Goal: Task Accomplishment & Management: Complete application form

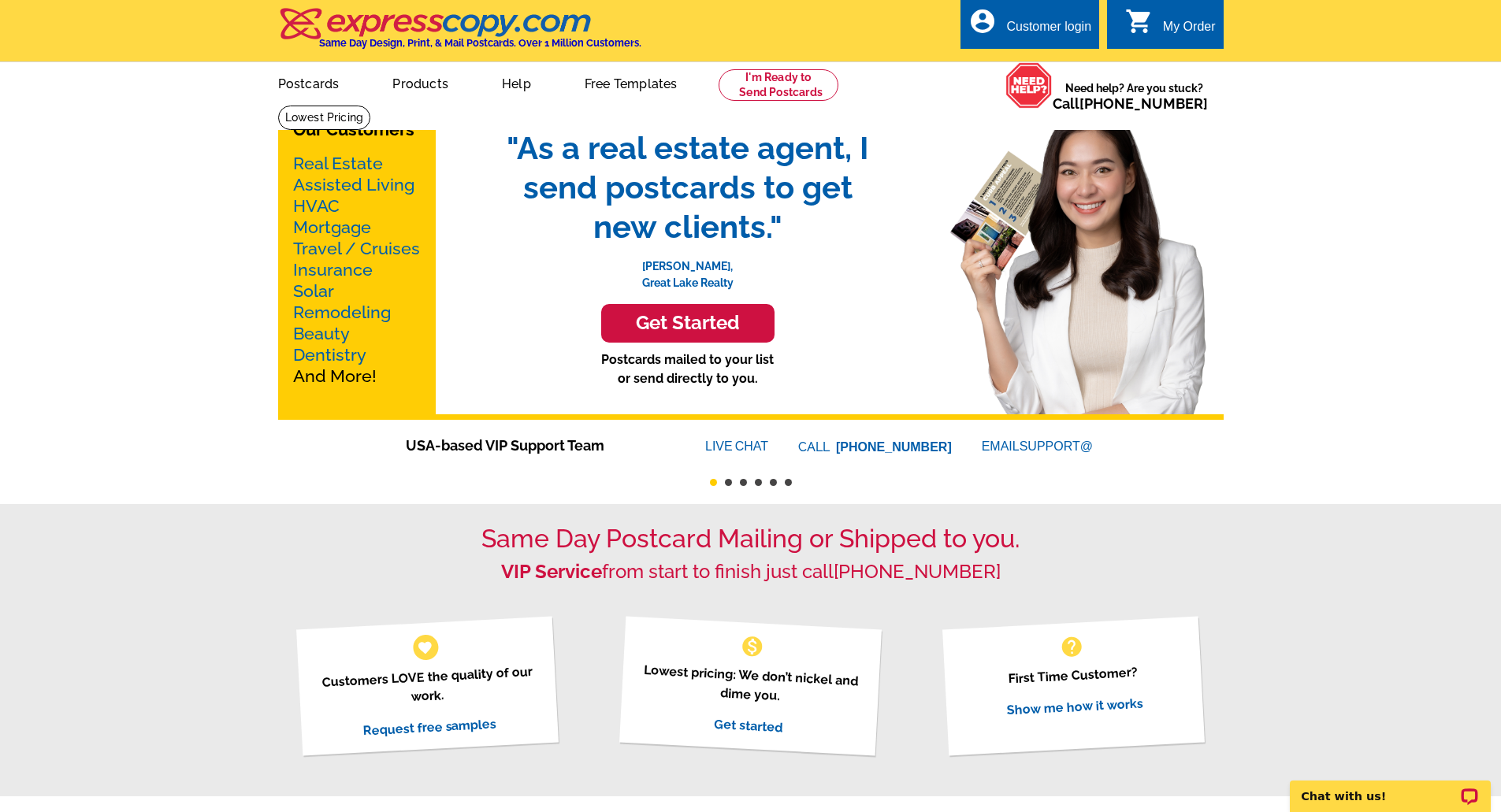
click at [1043, 30] on div "Customer login" at bounding box center [1048, 30] width 85 height 22
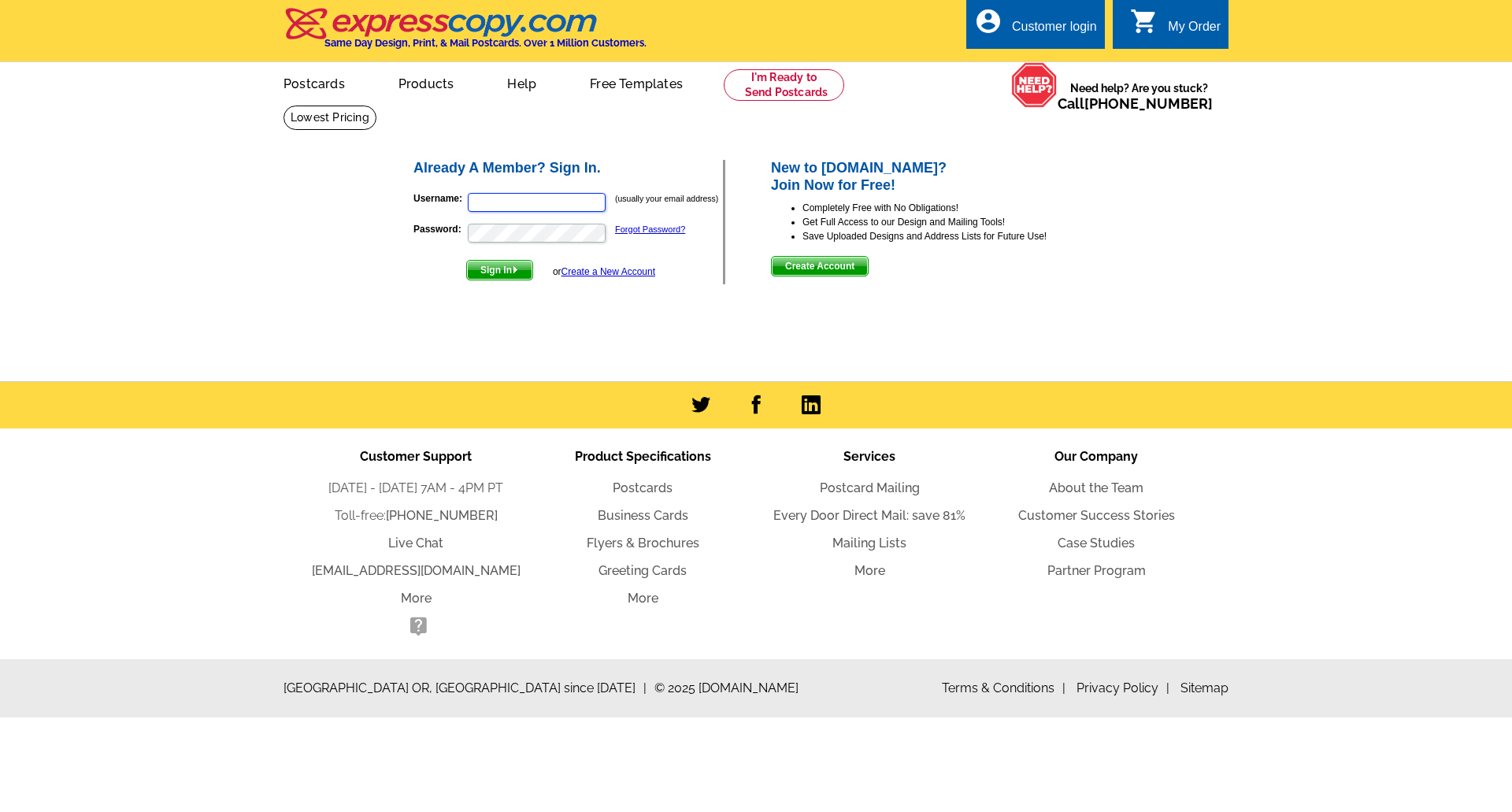
click at [535, 208] on input "Username:" at bounding box center [537, 202] width 138 height 19
type input "[PERSON_NAME][EMAIL_ADDRESS][PERSON_NAME][DOMAIN_NAME]"
click at [466, 260] on button "Sign In" at bounding box center [499, 270] width 67 height 21
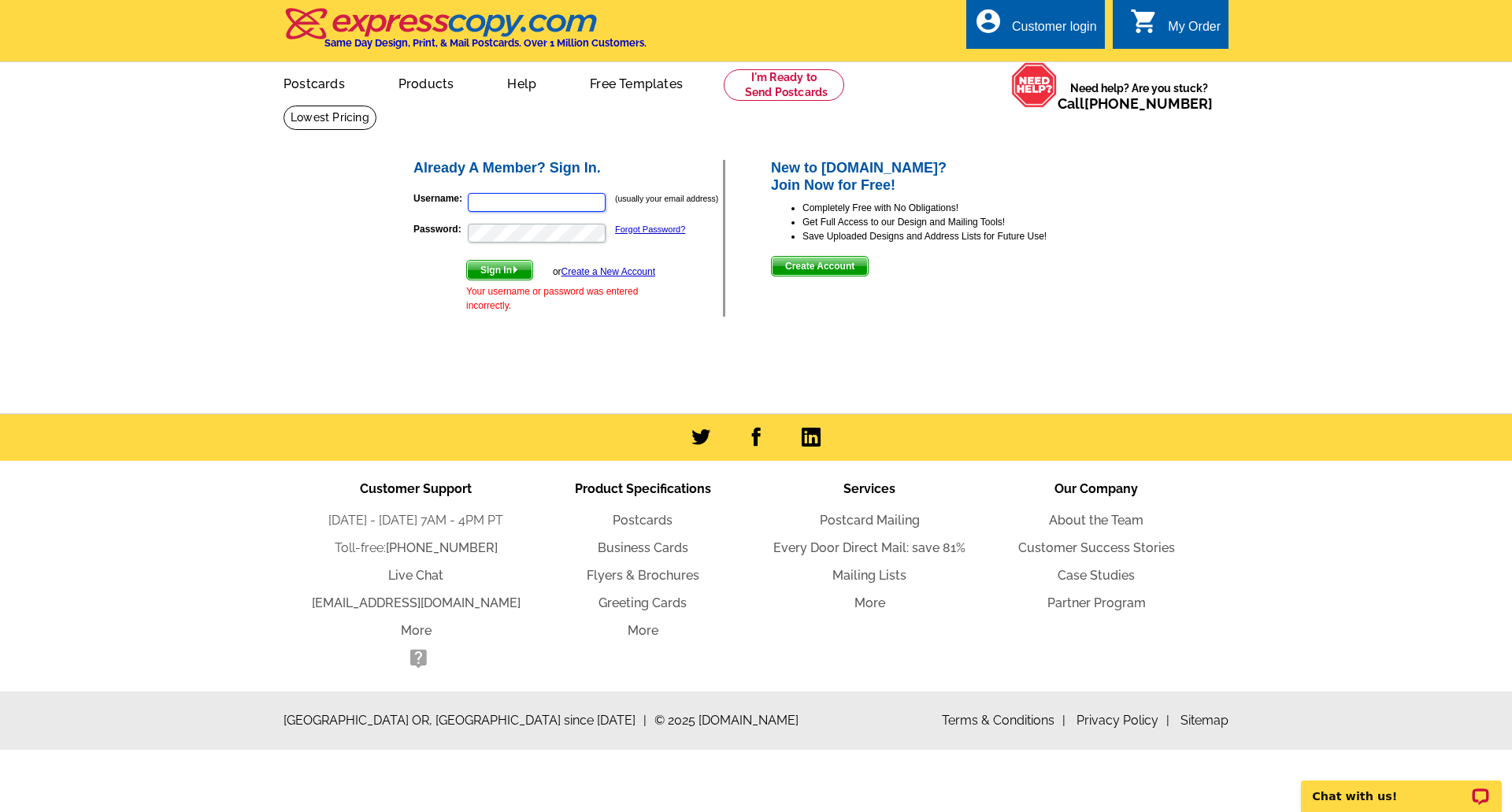
click at [522, 208] on input "Username:" at bounding box center [537, 202] width 138 height 19
click at [603, 169] on h2 "Already A Member? Sign In." at bounding box center [568, 168] width 310 height 17
click at [829, 267] on span "Create Account" at bounding box center [820, 265] width 96 height 19
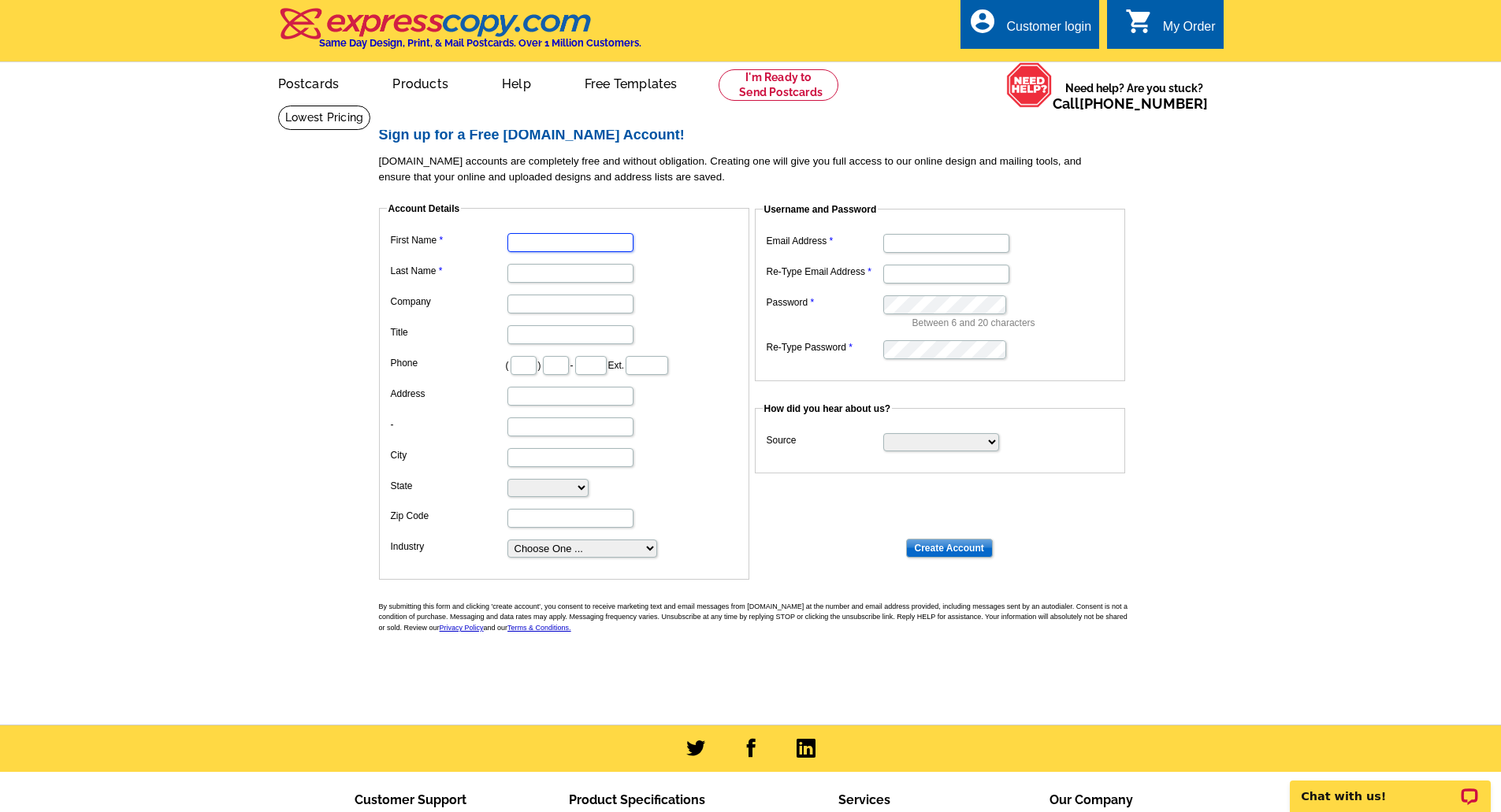
click at [530, 247] on input "First Name" at bounding box center [570, 242] width 126 height 19
type input "Christopher"
type input "Levin"
type input "908"
type input "625"
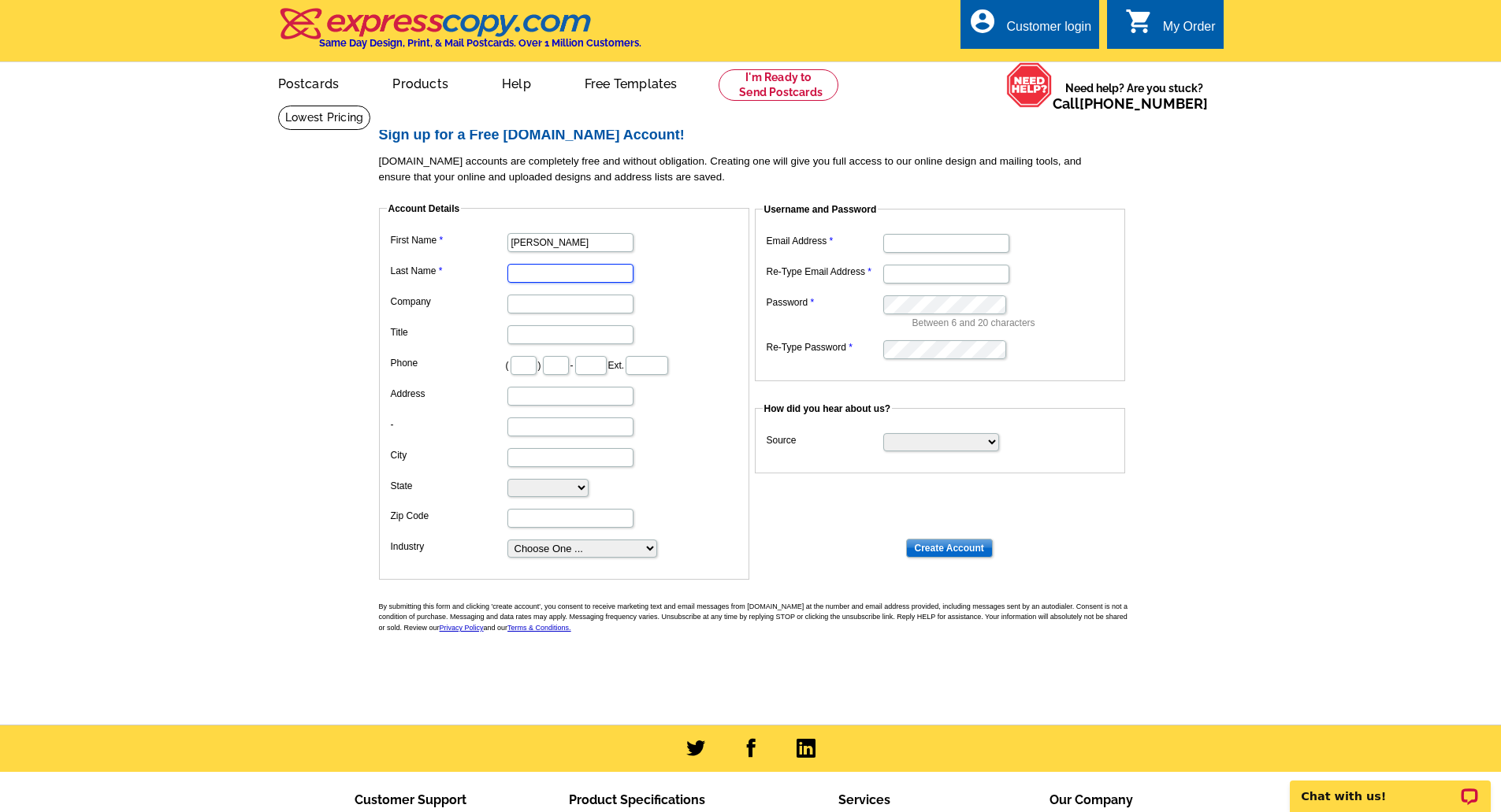
type input "2822"
type input "114 E BECKS BLVD"
type input "RINGOES"
select select "NJ"
type input "08551"
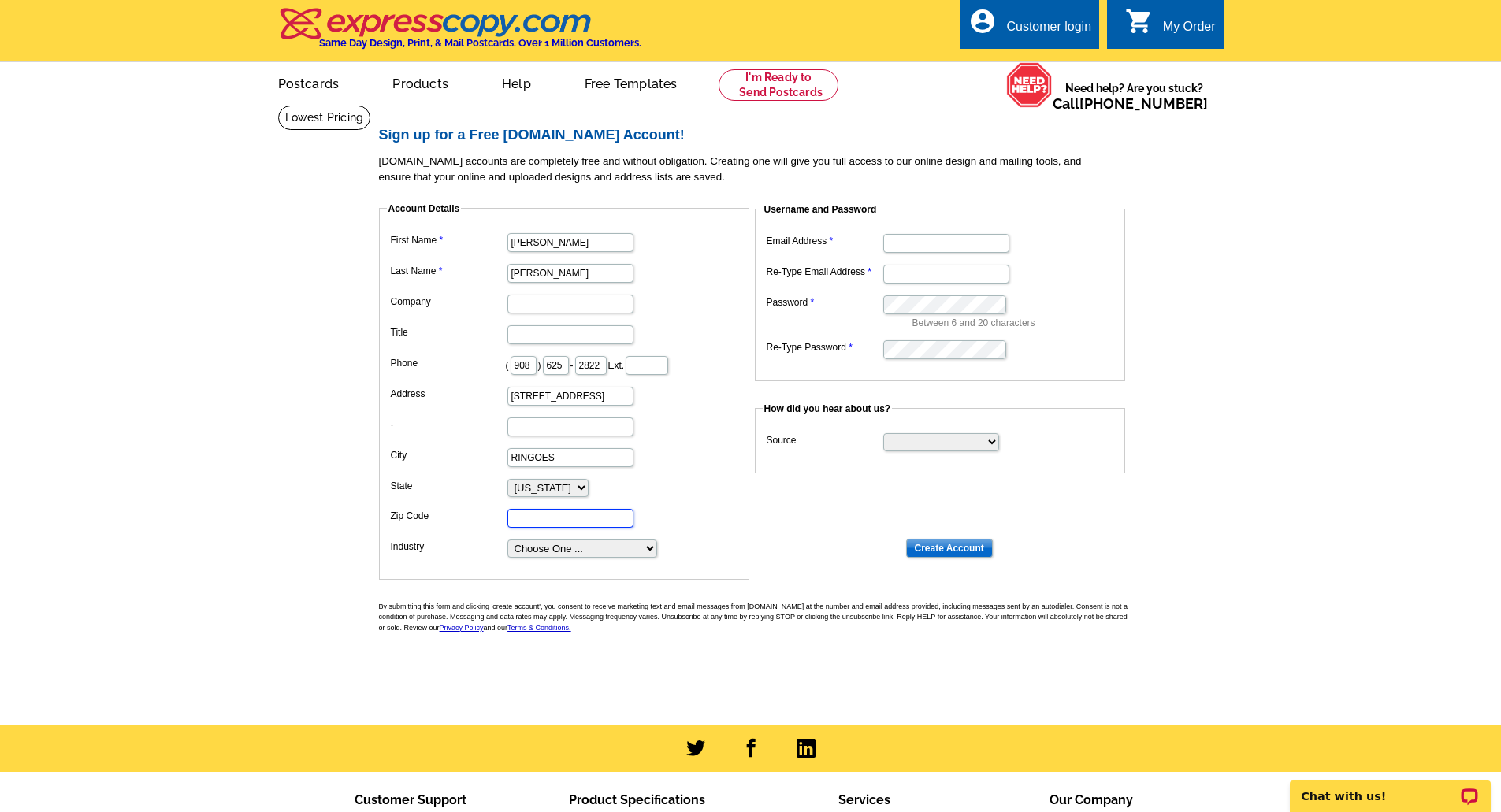
type input "christopher.levin@gmail.com"
click at [544, 297] on input "Company" at bounding box center [570, 304] width 126 height 19
type input "Re/Max Supreme"
click at [548, 343] on input "Title" at bounding box center [570, 334] width 126 height 19
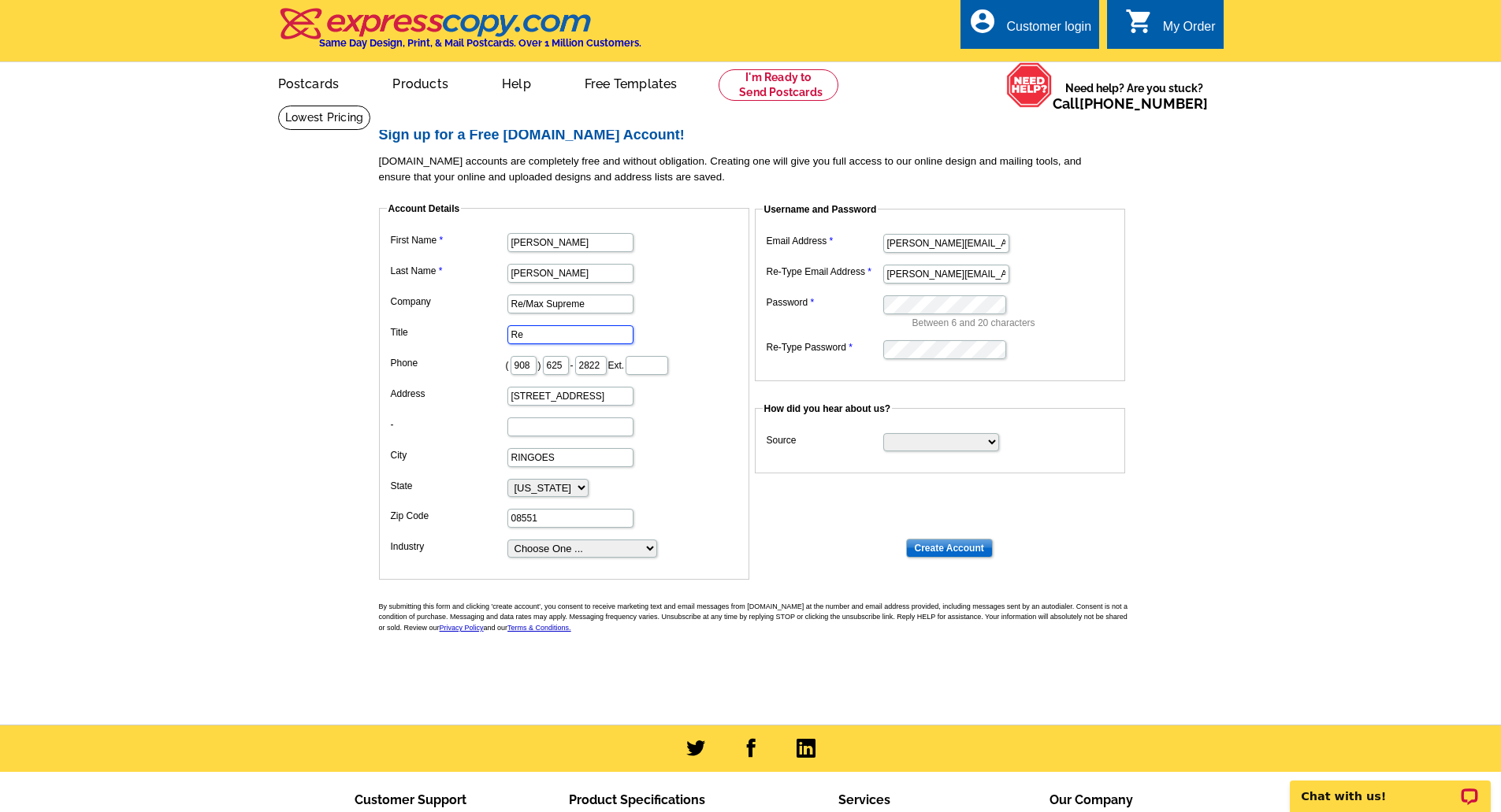
type input "R"
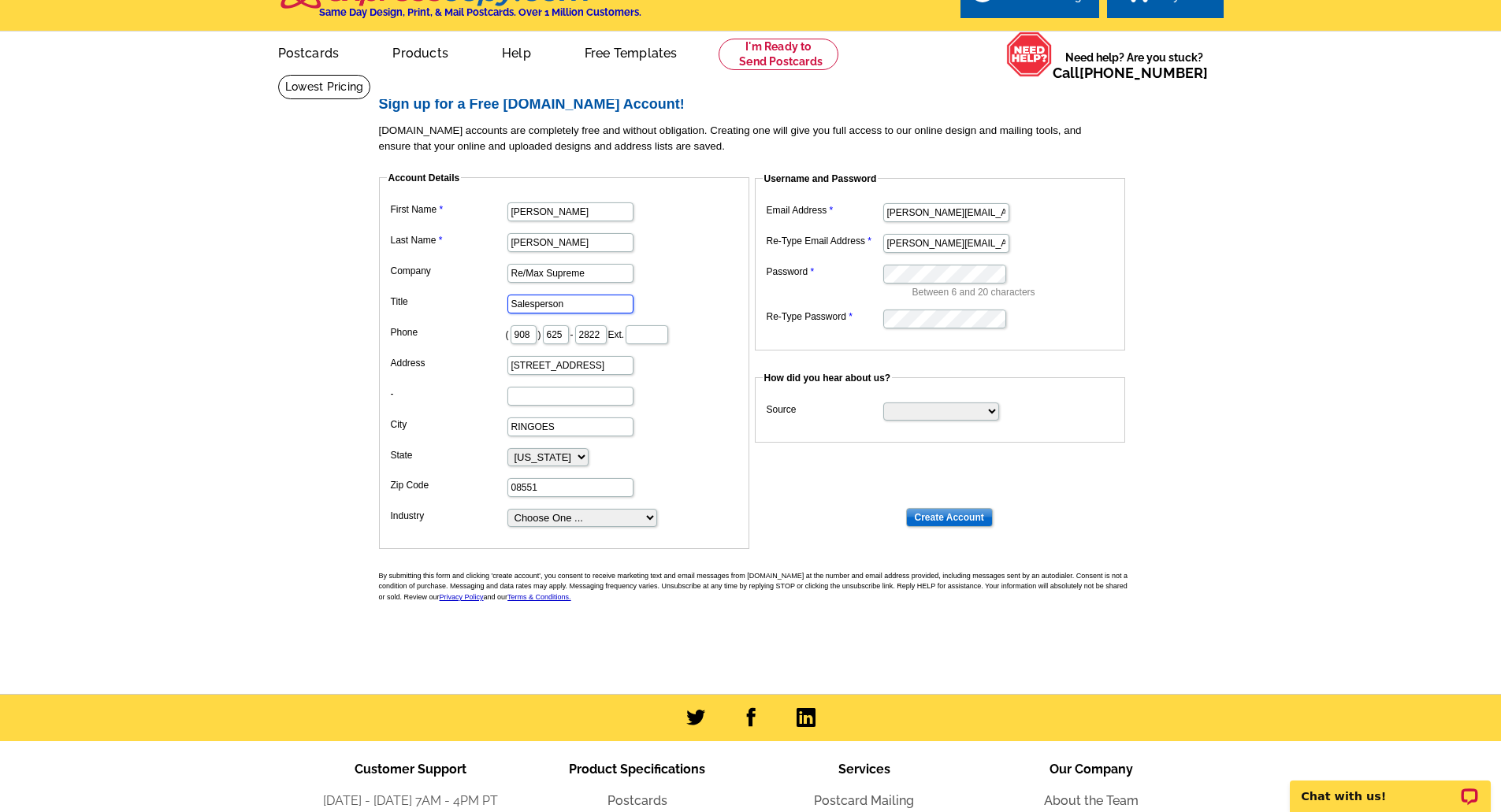
scroll to position [31, 0]
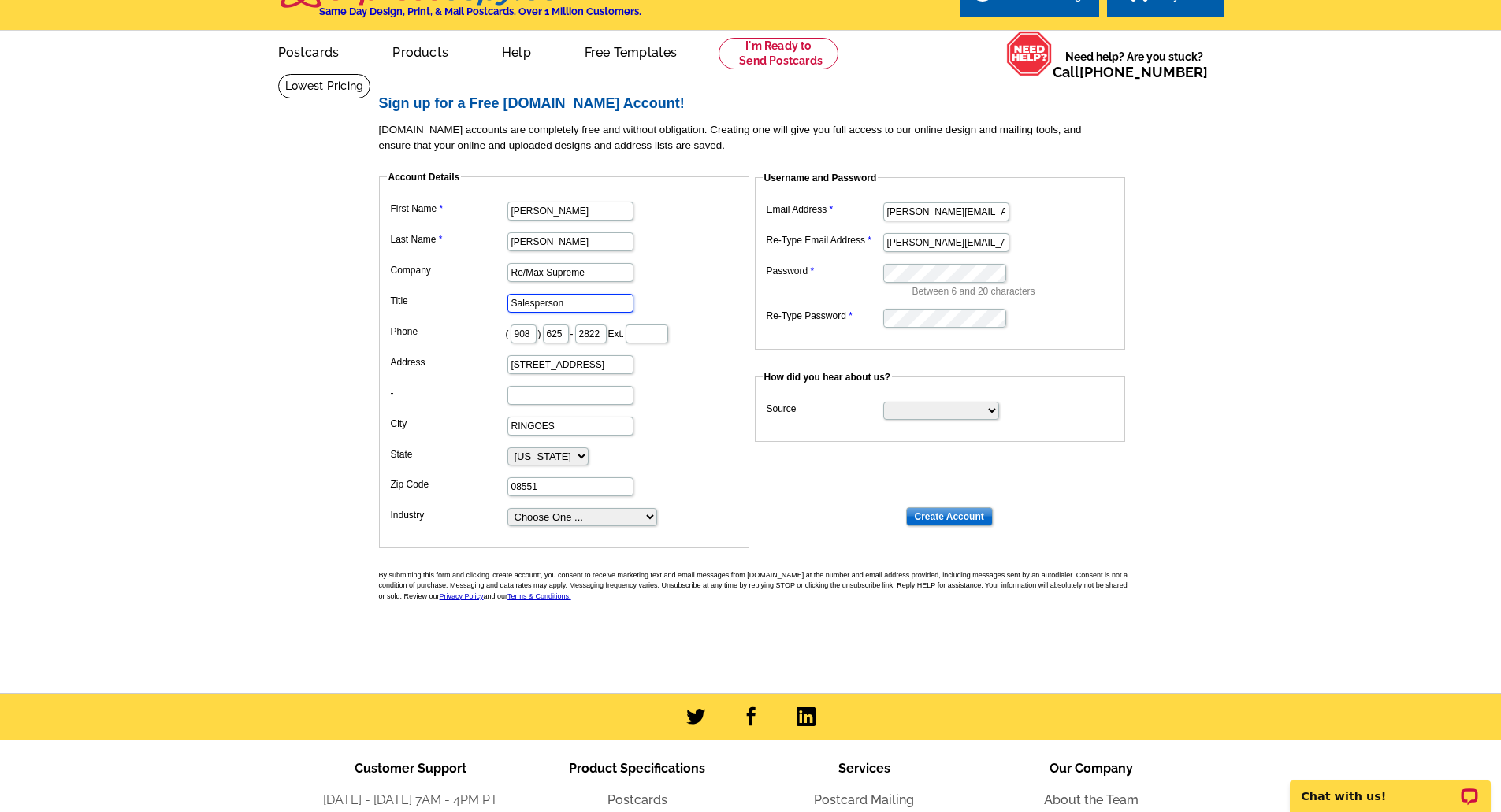
type input "Salesperson"
click at [600, 520] on select "Choose One ... Residential Real Estate Accounting Agriculture Architecture Arts…" at bounding box center [583, 517] width 150 height 18
select select "3"
click at [507, 509] on select "Choose One ... Residential Real Estate Accounting Agriculture Architecture Arts…" at bounding box center [583, 517] width 150 height 18
click at [970, 414] on select "Search Engine Television Ad Direct Mail Postcard Email Referred by a friend Oth…" at bounding box center [941, 411] width 116 height 18
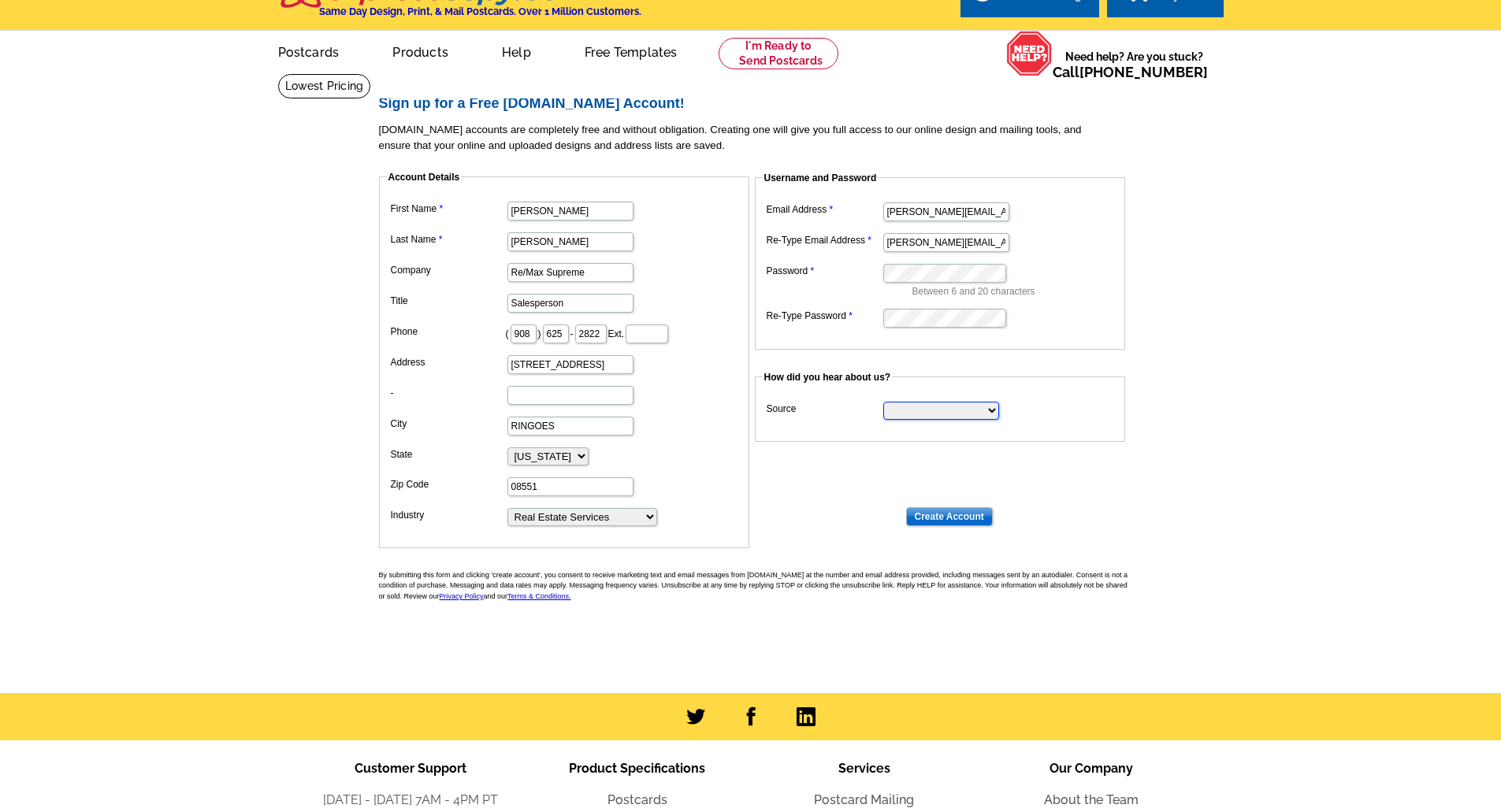
select select "referral"
click at [883, 403] on select "Search Engine Television Ad Direct Mail Postcard Email Referred by a friend Oth…" at bounding box center [941, 411] width 116 height 18
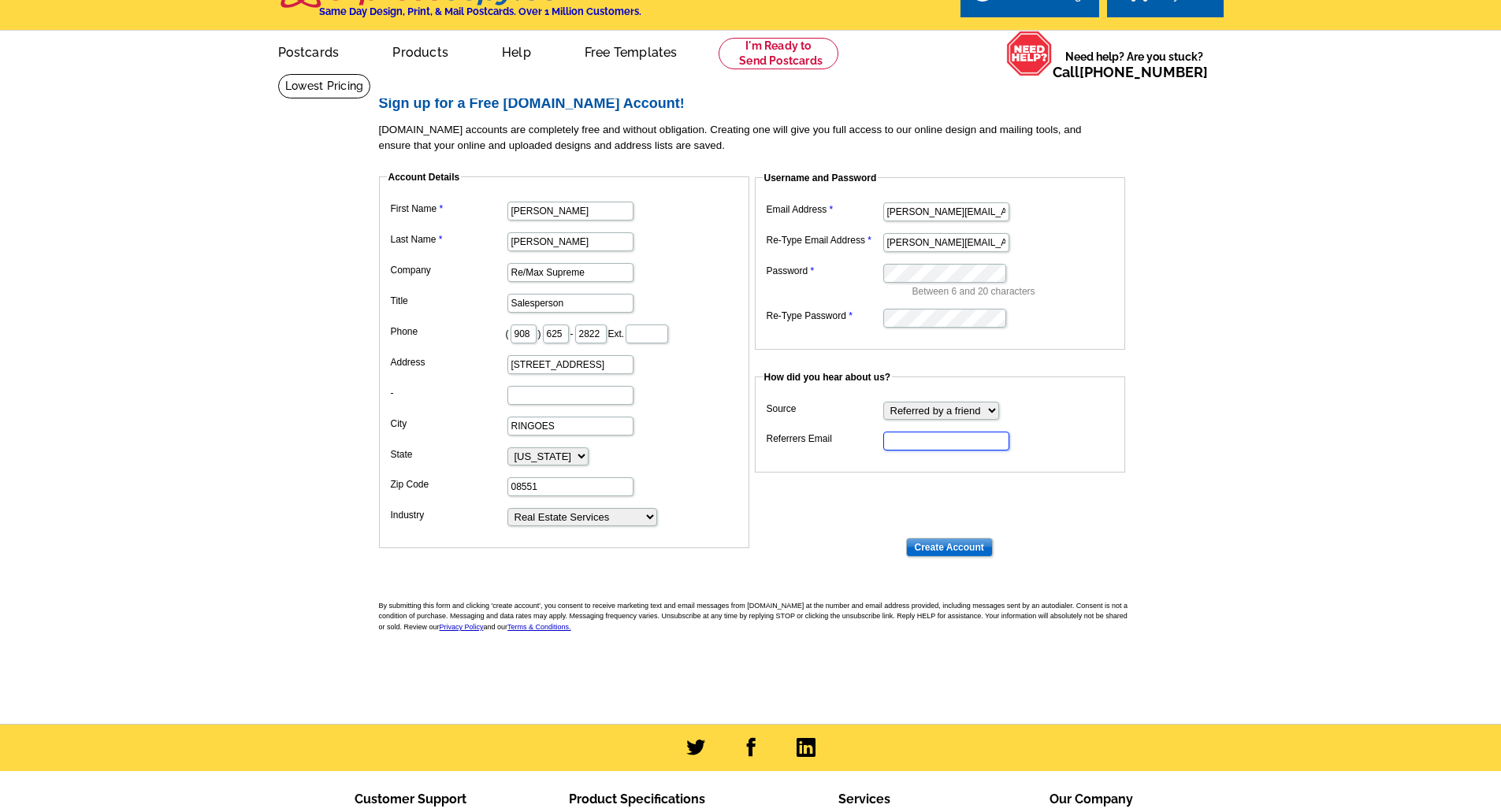
click at [942, 446] on input "Referrers Email" at bounding box center [945, 440] width 126 height 19
click at [950, 414] on select "Search Engine Television Ad Direct Mail Postcard Email Referred by a friend Oth…" at bounding box center [941, 411] width 116 height 18
click at [883, 403] on select "Search Engine Television Ad Direct Mail Postcard Email Referred by a friend Oth…" at bounding box center [941, 411] width 116 height 18
click at [954, 449] on input "Referrers Email" at bounding box center [945, 440] width 126 height 19
click at [885, 481] on dt at bounding box center [757, 486] width 756 height 14
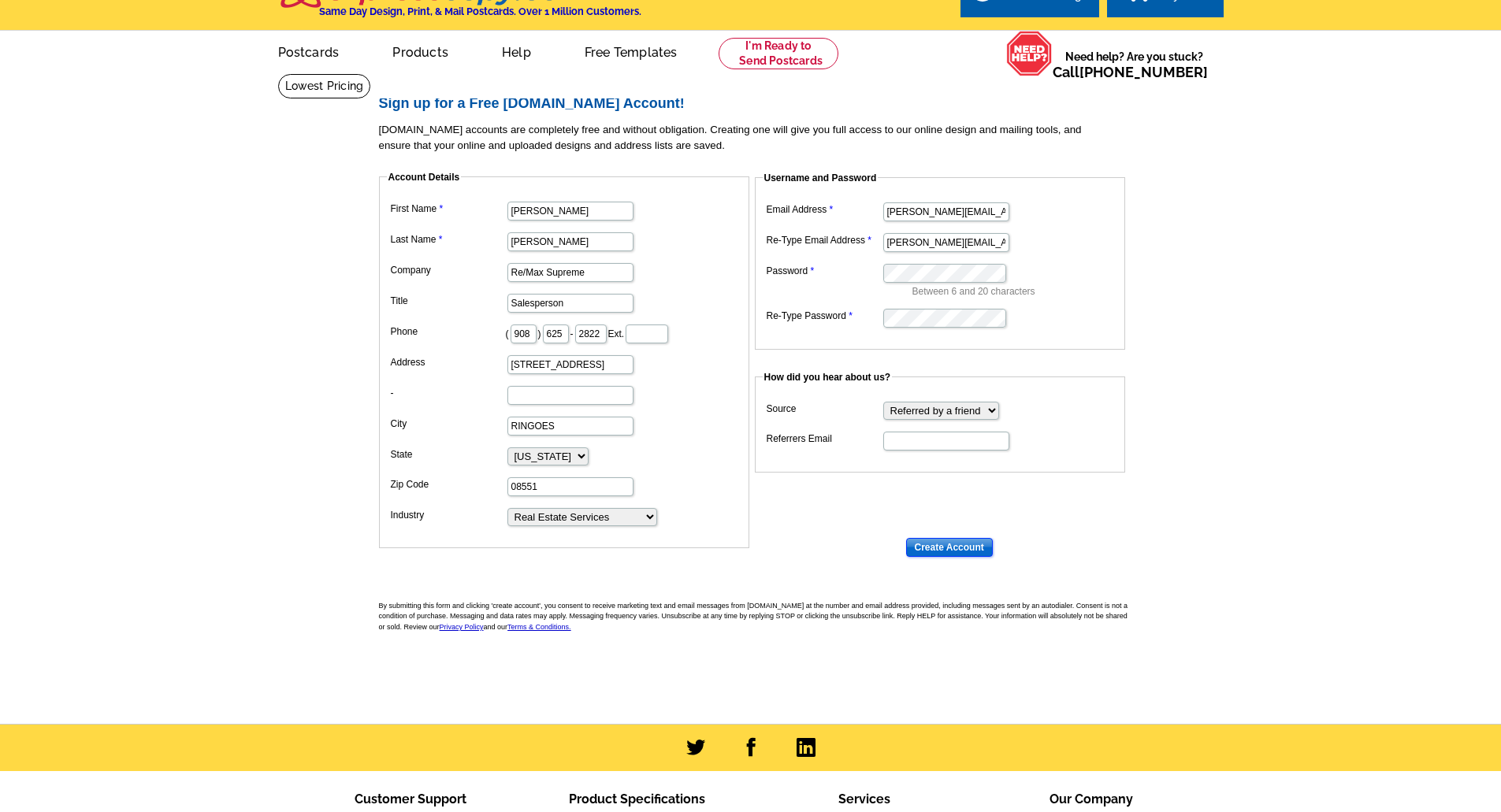
click at [940, 548] on input "Create Account" at bounding box center [949, 547] width 87 height 19
